Goal: Find contact information: Find contact information

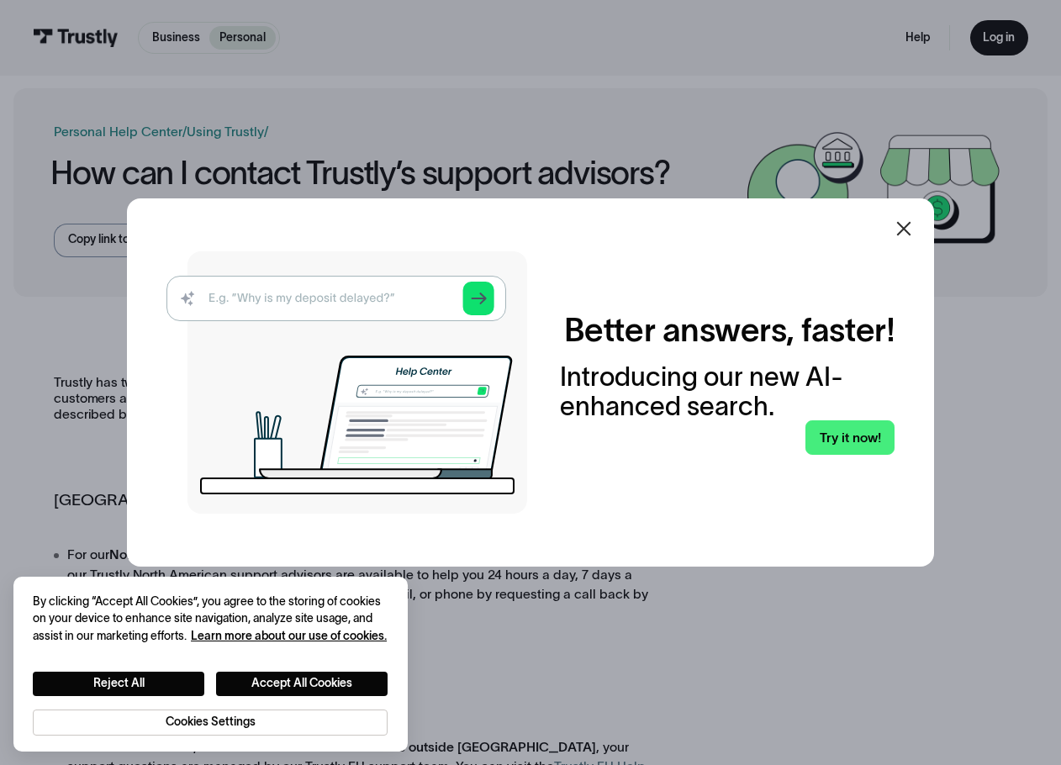
click at [911, 226] on icon at bounding box center [904, 229] width 14 height 14
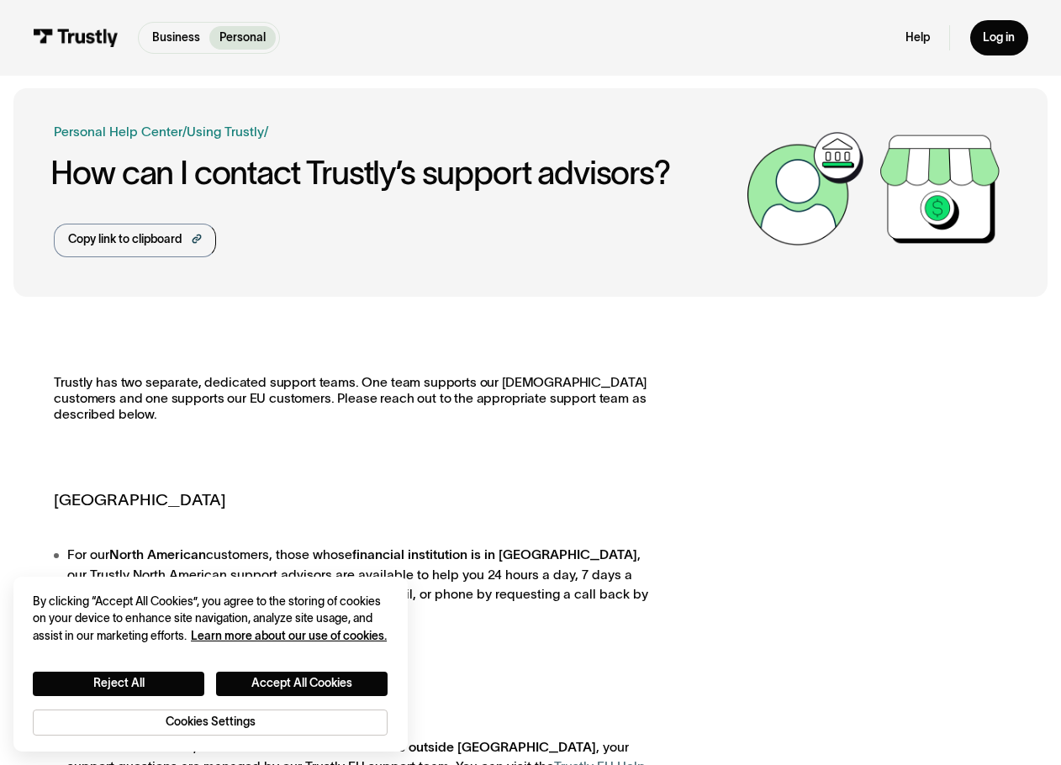
click at [716, 543] on div "Trustly has two separate, dedicated support teams. One team supports our [DEMOG…" at bounding box center [530, 675] width 953 height 600
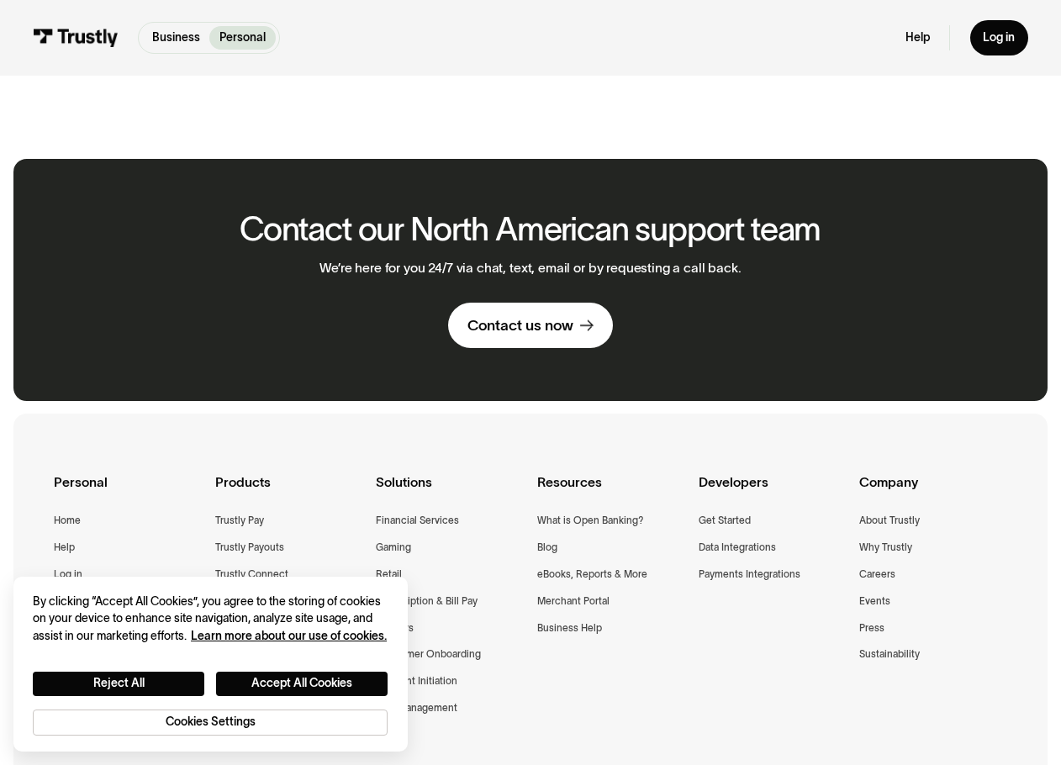
scroll to position [1009, 0]
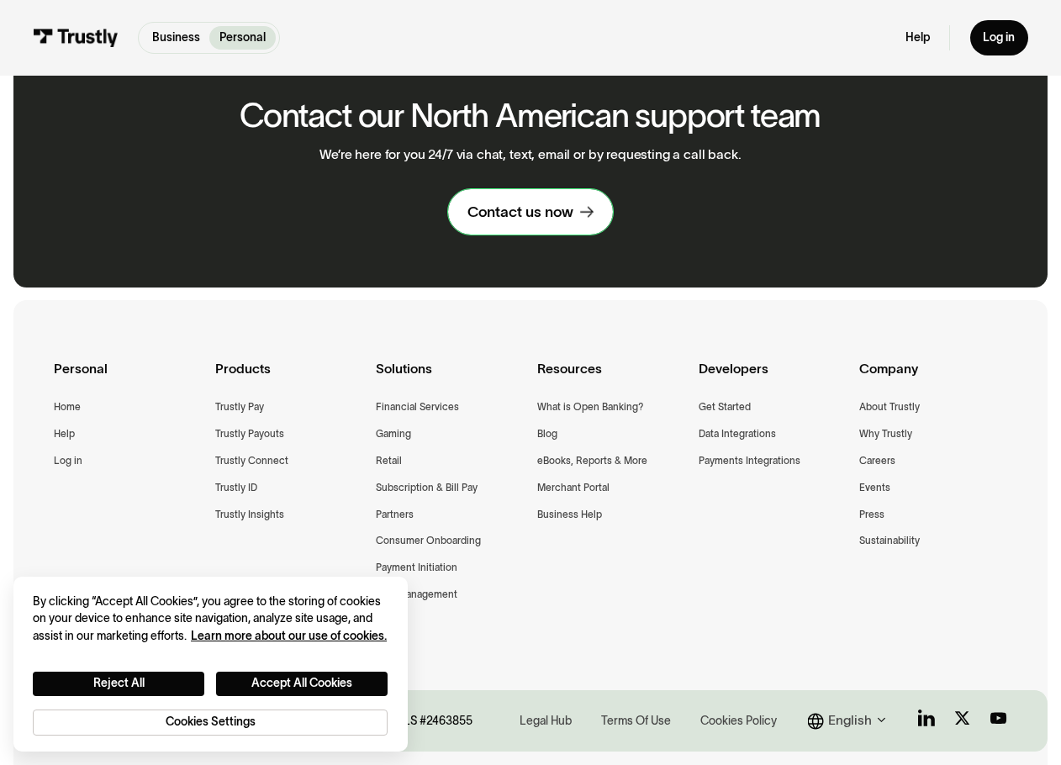
click at [512, 204] on link "Contact us now" at bounding box center [530, 211] width 165 height 45
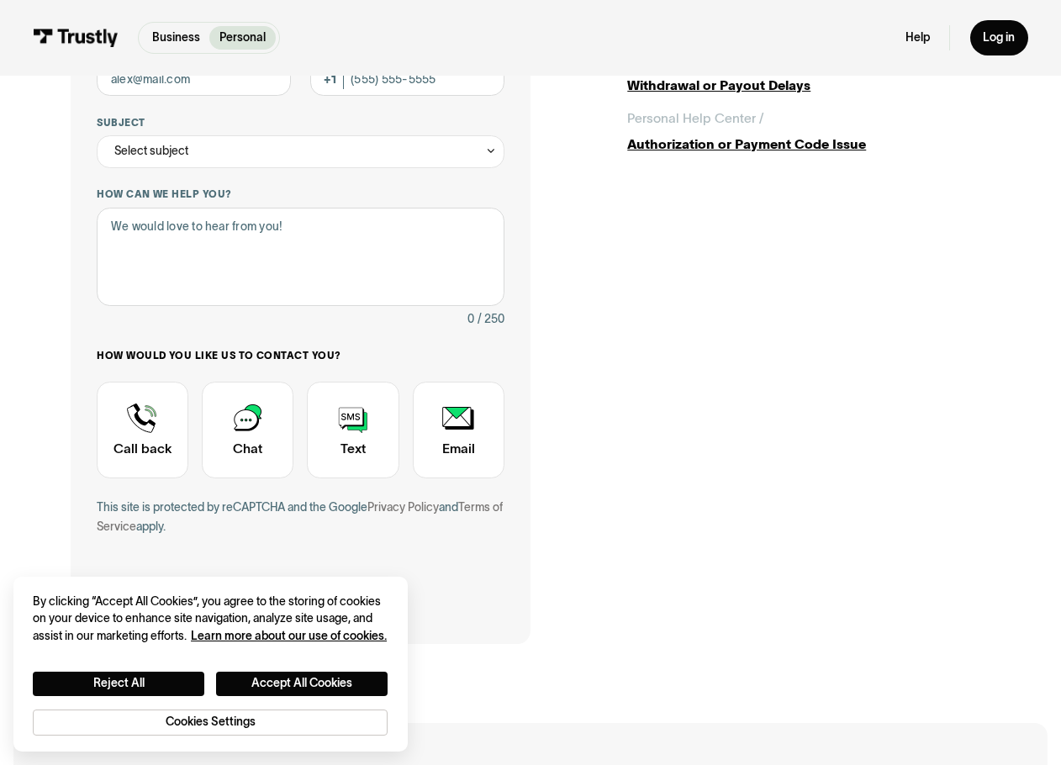
scroll to position [168, 0]
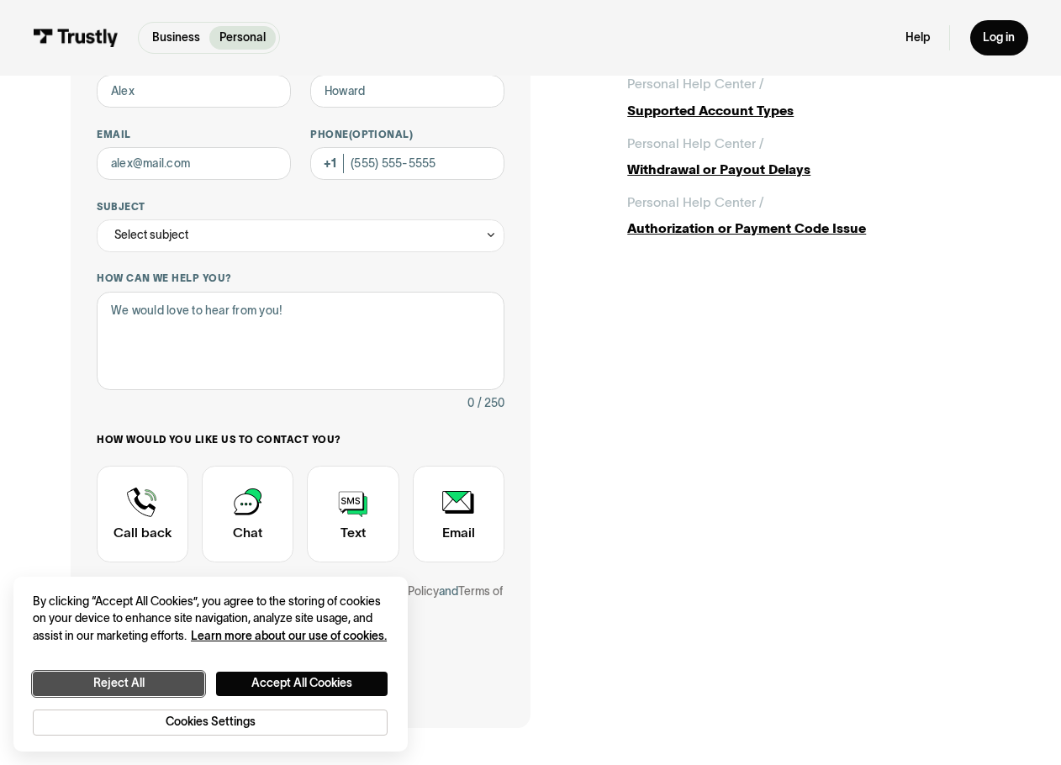
click at [186, 682] on button "Reject All" at bounding box center [119, 684] width 172 height 24
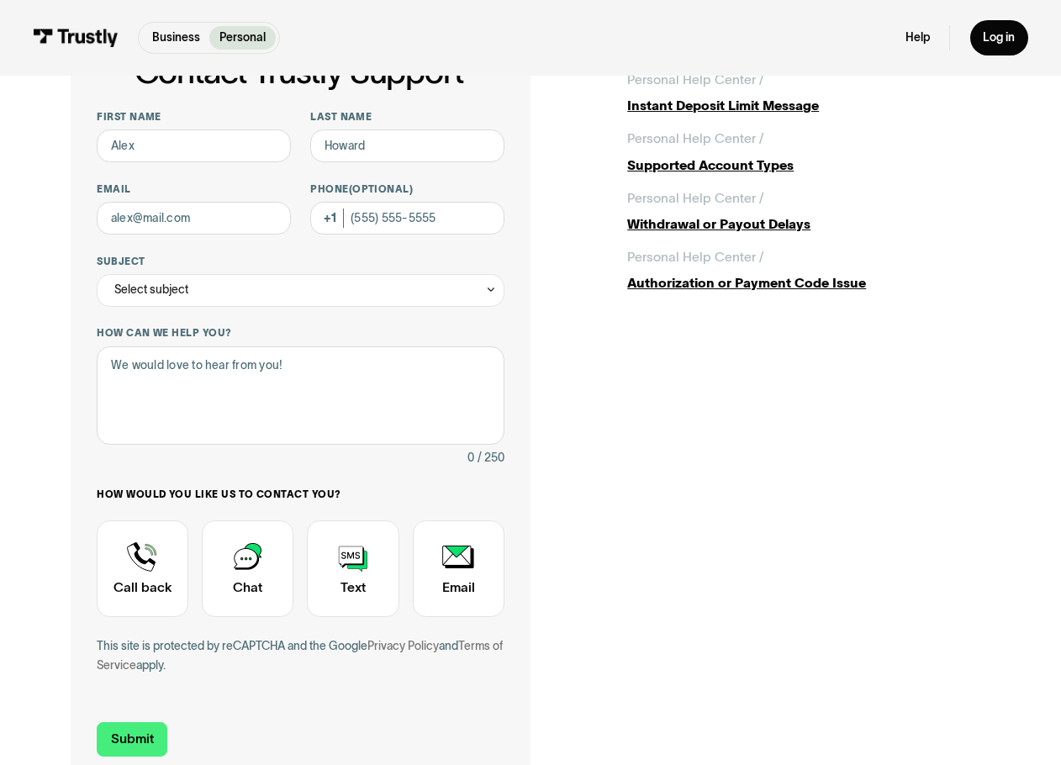
scroll to position [84, 0]
